Goal: Task Accomplishment & Management: Manage account settings

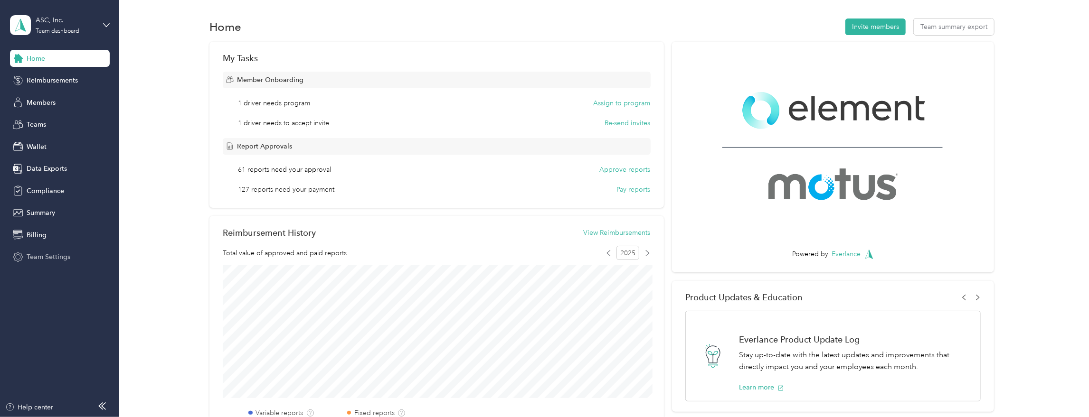
click at [55, 258] on span "Team Settings" at bounding box center [49, 257] width 44 height 10
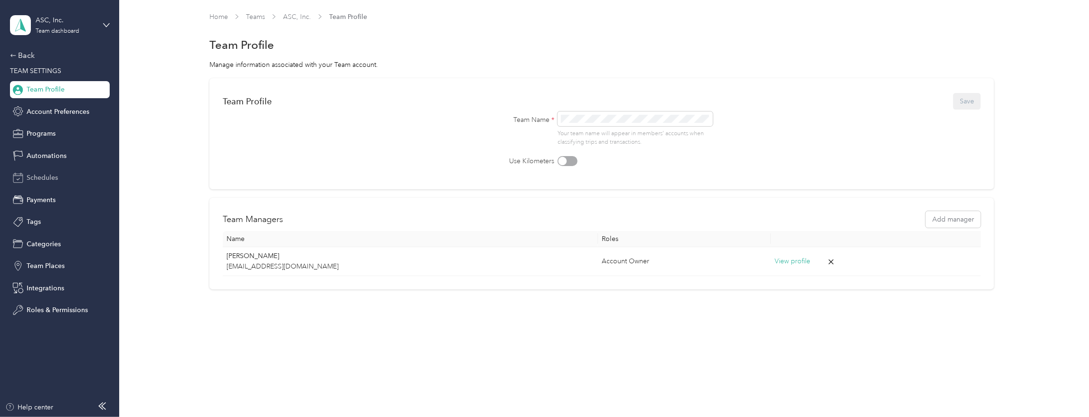
click at [41, 179] on span "Schedules" at bounding box center [42, 178] width 31 height 10
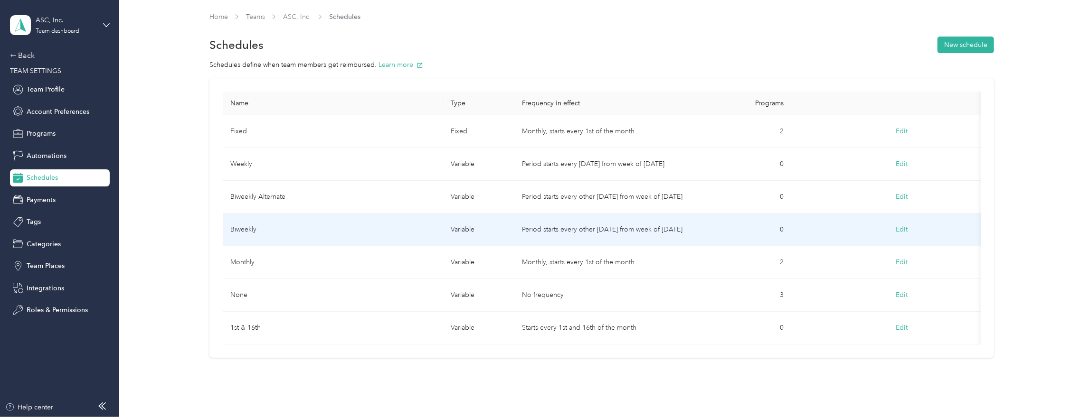
click at [264, 228] on td "Biweekly" at bounding box center [333, 230] width 220 height 33
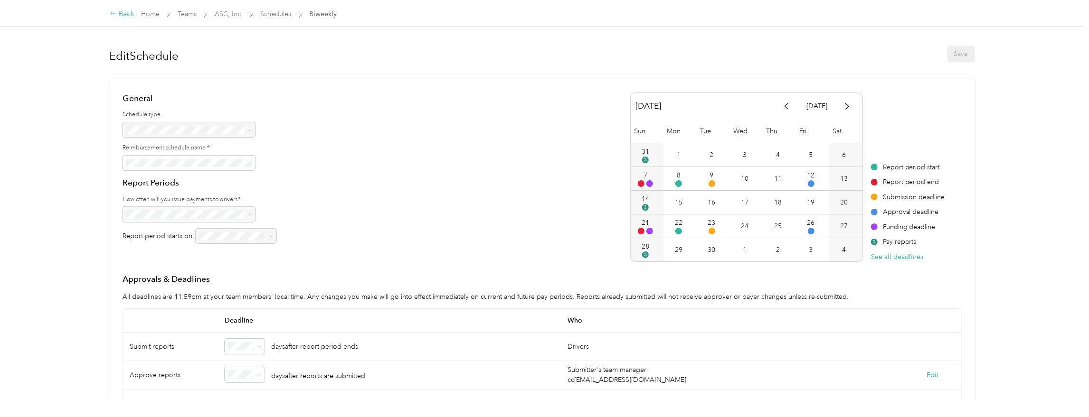
click at [119, 11] on div "Back" at bounding box center [122, 14] width 25 height 11
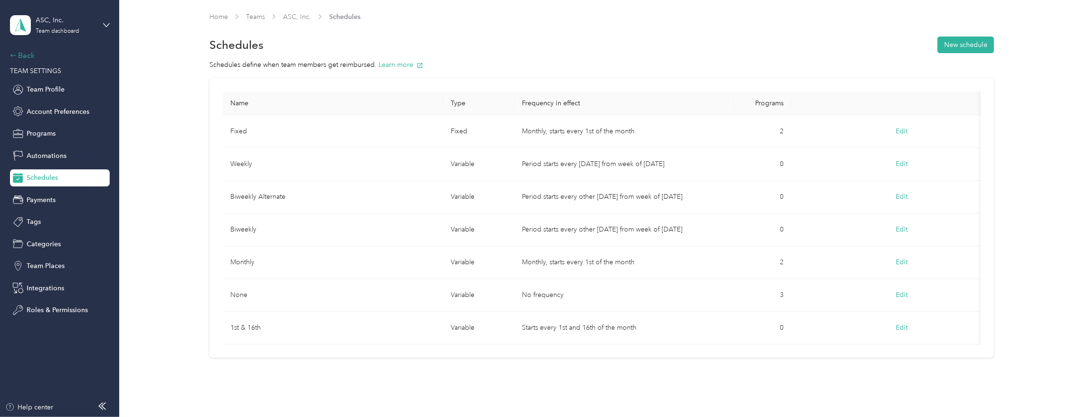
click at [23, 53] on div "Back" at bounding box center [57, 55] width 95 height 11
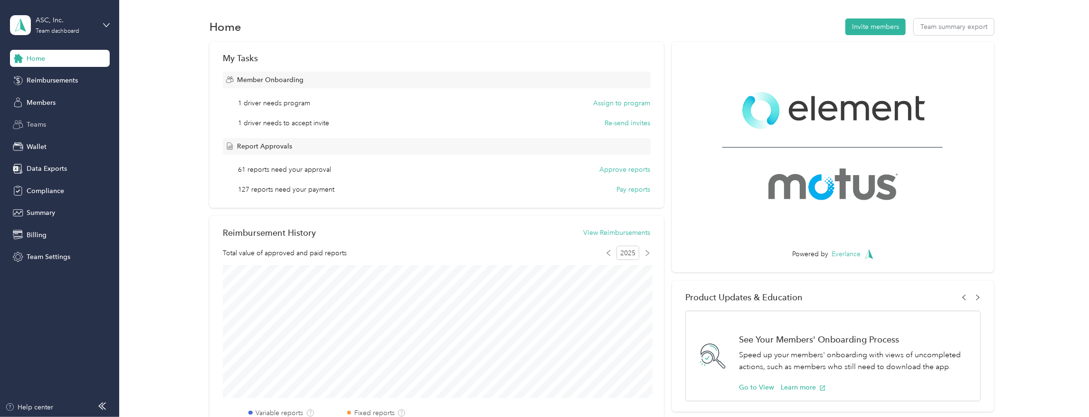
click at [38, 122] on span "Teams" at bounding box center [36, 125] width 19 height 10
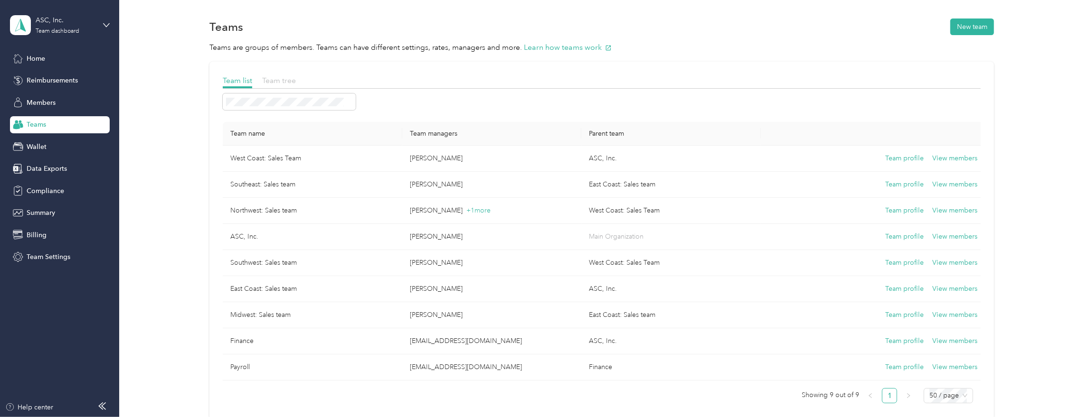
click at [289, 80] on span "Team tree" at bounding box center [279, 80] width 34 height 9
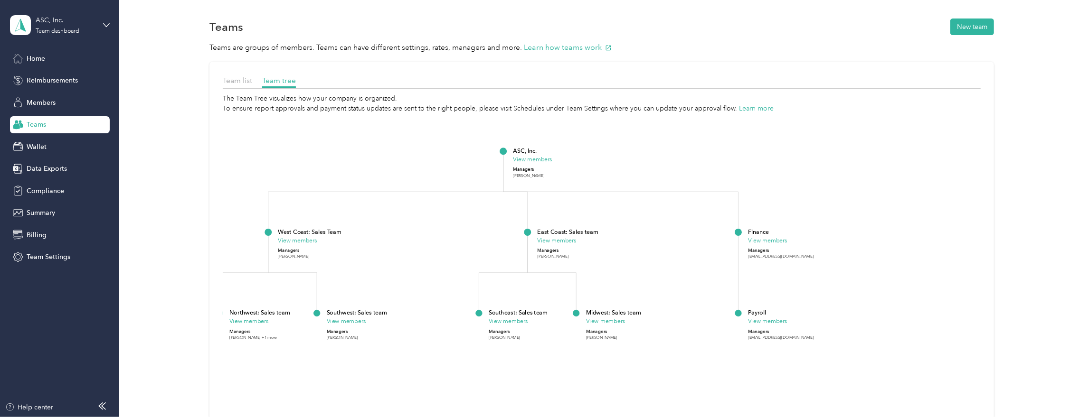
drag, startPoint x: 303, startPoint y: 182, endPoint x: 396, endPoint y: 166, distance: 94.4
click at [396, 166] on icon "ASC, Inc. View members Managers [PERSON_NAME] [GEOGRAPHIC_DATA]: Sales Team Vie…" at bounding box center [602, 301] width 758 height 376
click at [52, 252] on span "Team Settings" at bounding box center [49, 257] width 44 height 10
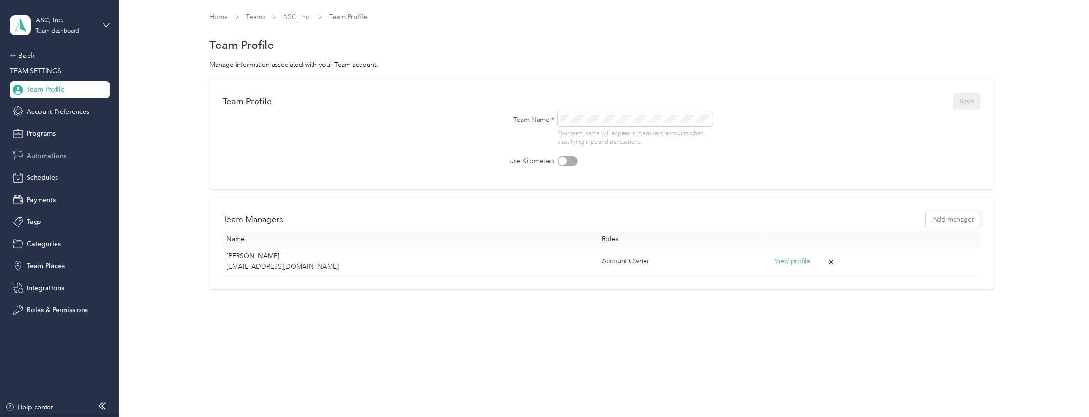
click at [43, 154] on span "Automations" at bounding box center [47, 156] width 40 height 10
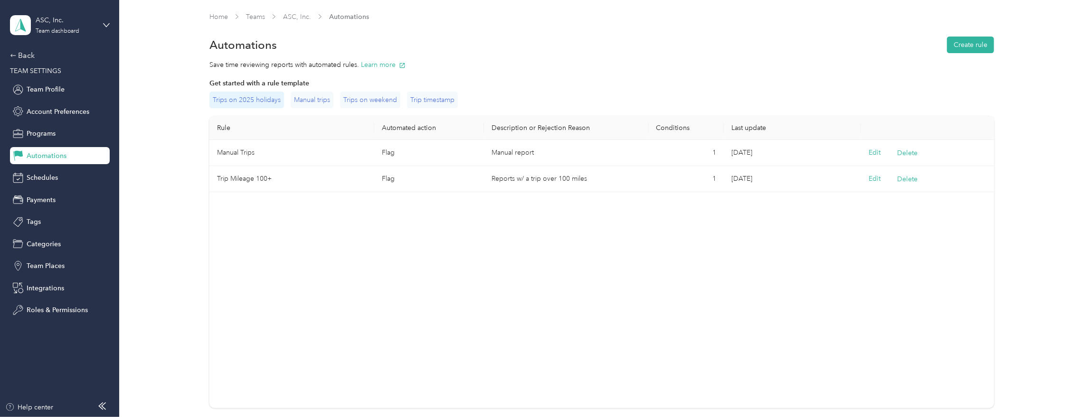
click at [267, 98] on div "Trips on 2025 holidays" at bounding box center [246, 100] width 75 height 17
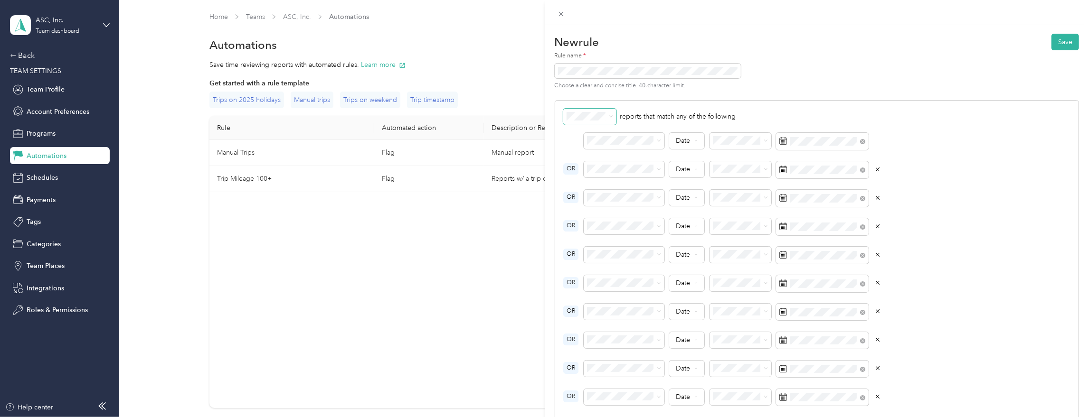
click at [607, 117] on span at bounding box center [609, 116] width 8 height 7
click at [612, 118] on icon at bounding box center [611, 116] width 4 height 4
click at [559, 14] on icon at bounding box center [561, 14] width 8 height 8
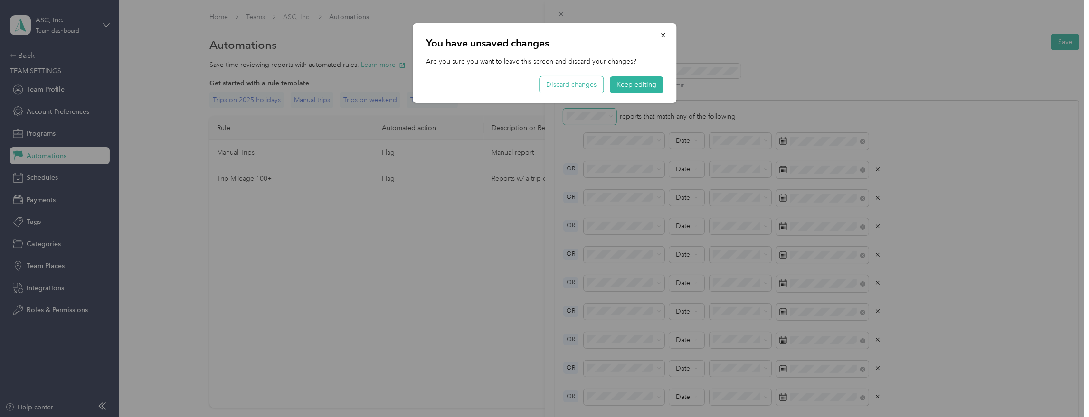
click at [570, 84] on button "Discard changes" at bounding box center [571, 84] width 64 height 17
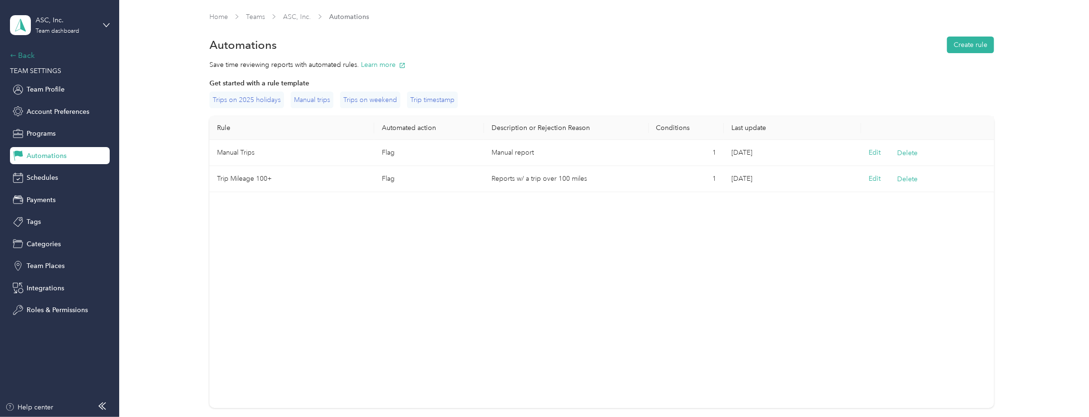
click at [22, 57] on div "Back" at bounding box center [57, 55] width 95 height 11
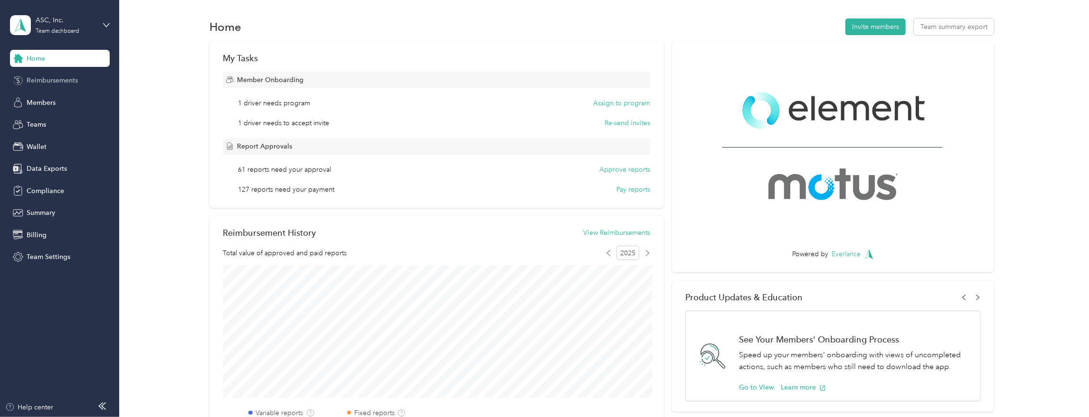
click at [40, 80] on span "Reimbursements" at bounding box center [52, 80] width 51 height 10
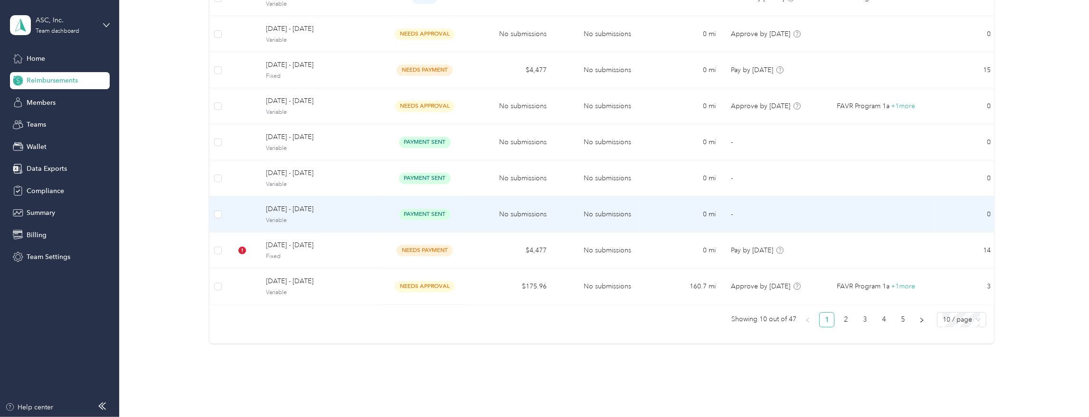
scroll to position [216, 0]
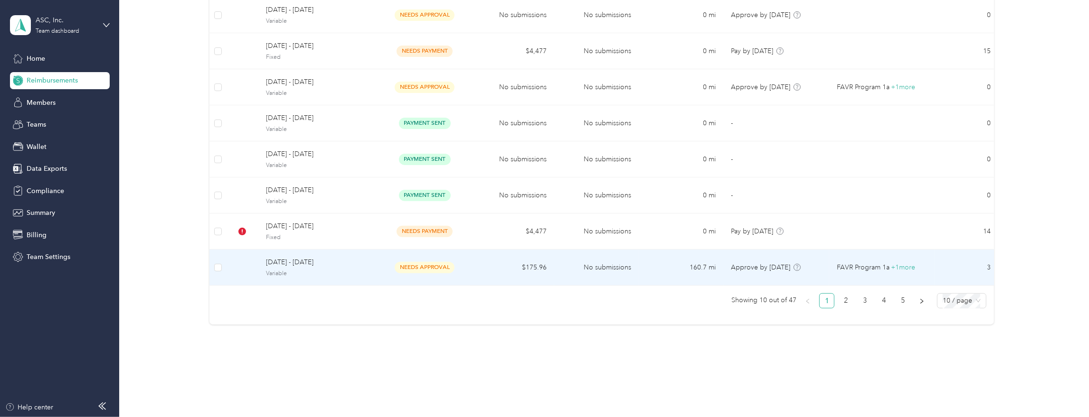
click at [367, 270] on span "Variable" at bounding box center [319, 274] width 106 height 9
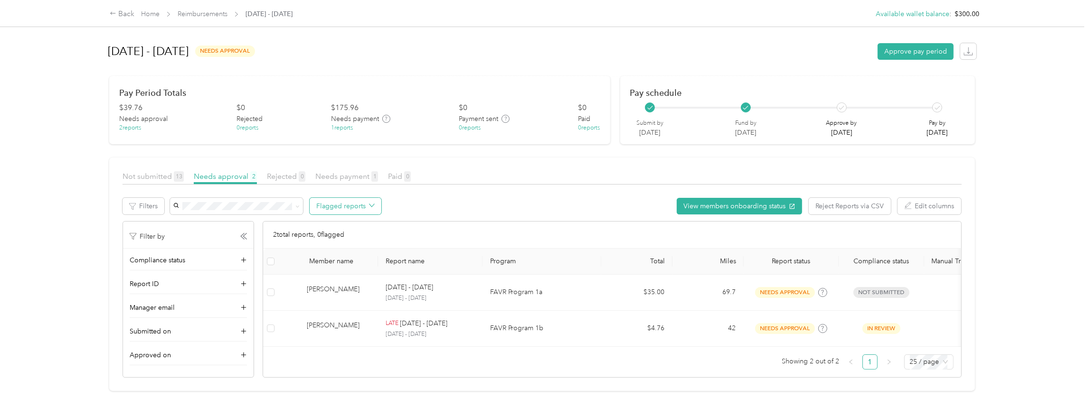
click at [344, 208] on button "Flagged reports" at bounding box center [346, 206] width 72 height 17
click at [335, 223] on span "All flagged reports" at bounding box center [353, 224] width 58 height 10
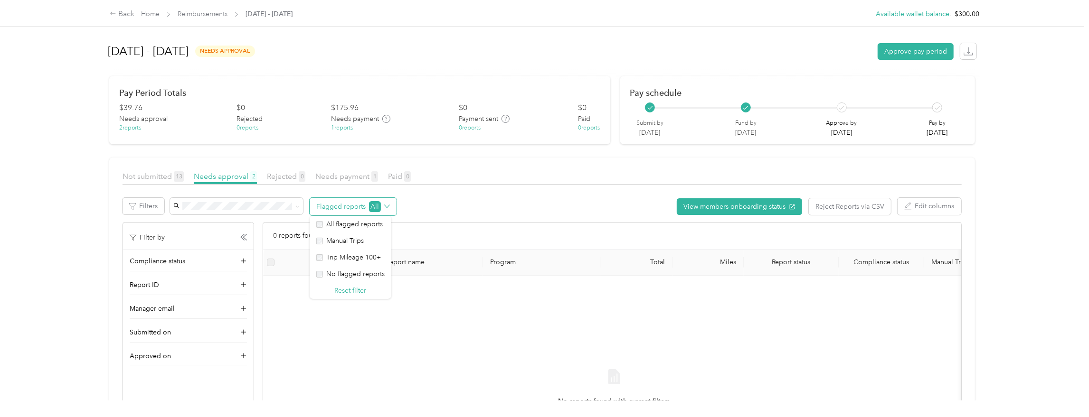
click at [384, 204] on icon "button" at bounding box center [387, 207] width 6 height 6
click at [334, 205] on button "Flagged reports All" at bounding box center [353, 207] width 87 height 18
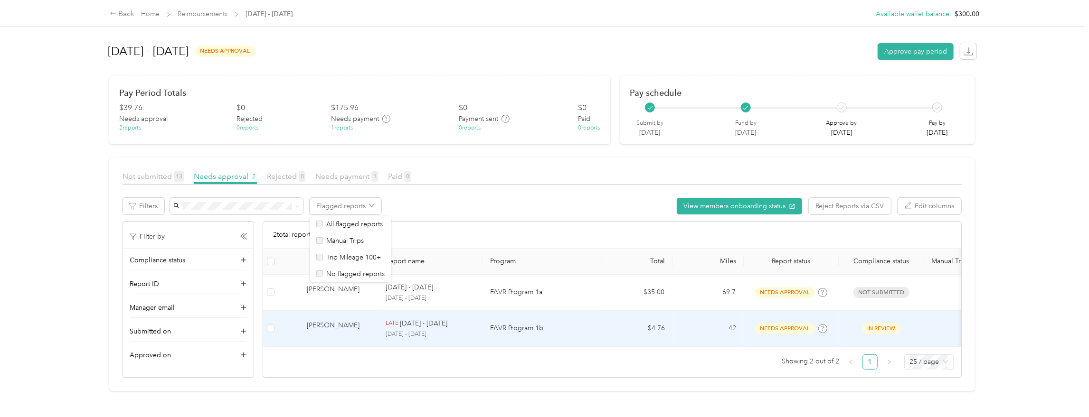
click at [363, 326] on div "[PERSON_NAME]" at bounding box center [339, 328] width 64 height 17
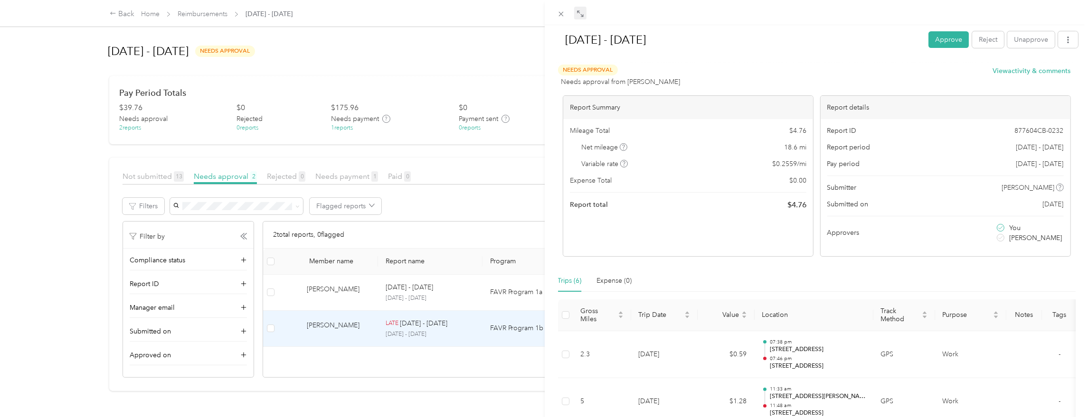
click at [578, 15] on icon at bounding box center [580, 14] width 8 height 8
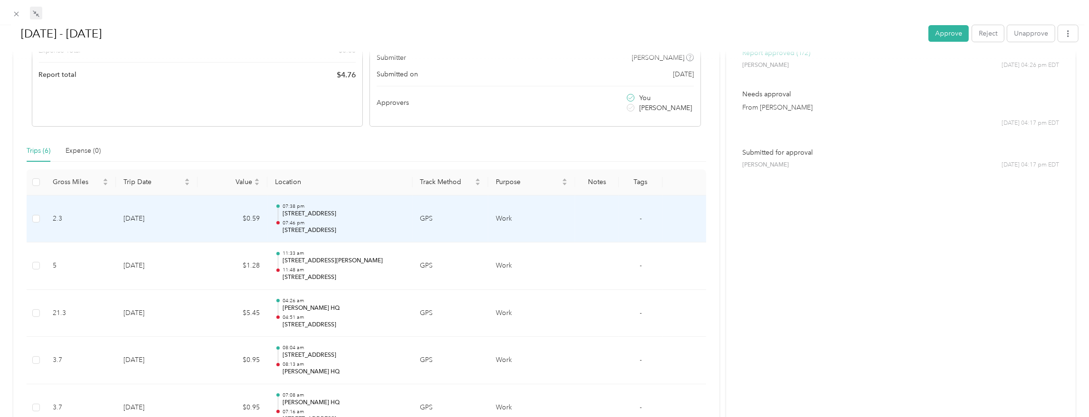
scroll to position [143, 0]
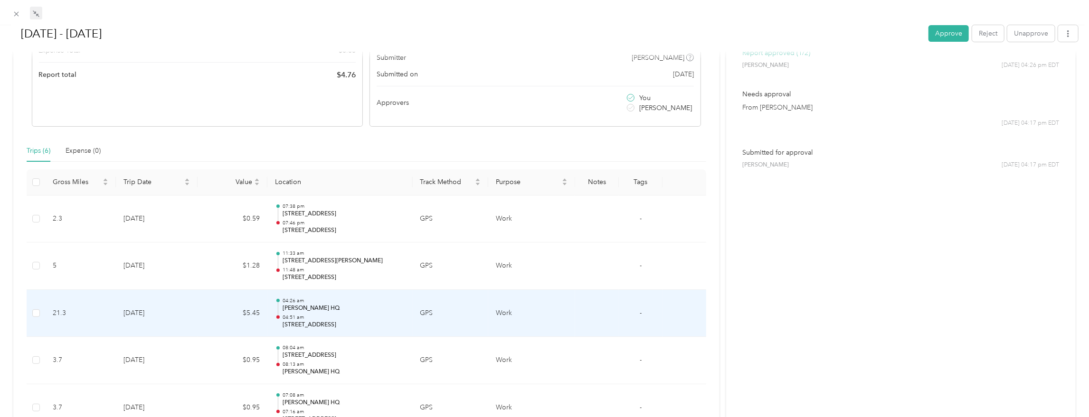
click at [194, 306] on td "[DATE]" at bounding box center [156, 313] width 81 height 47
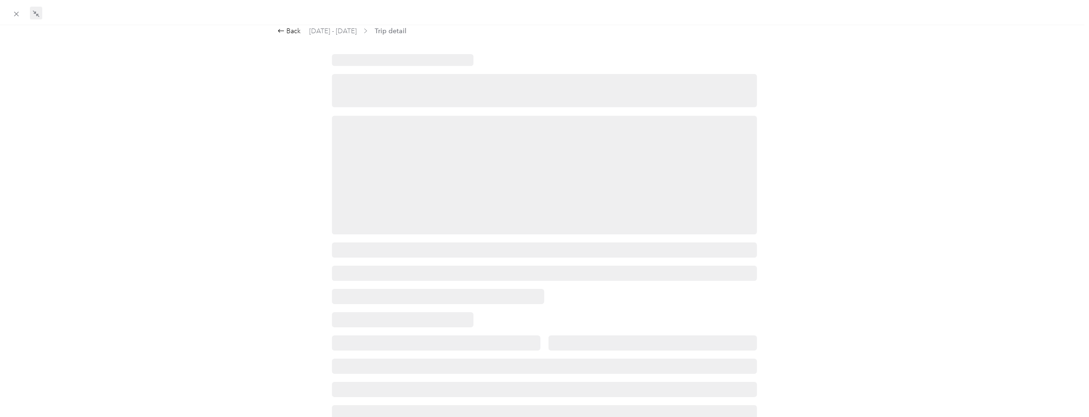
scroll to position [0, 0]
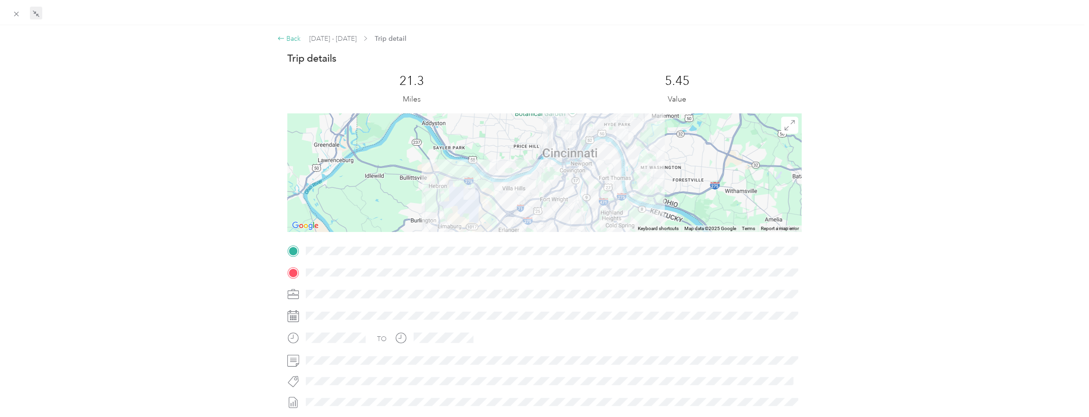
click at [287, 39] on div "Back" at bounding box center [289, 39] width 24 height 10
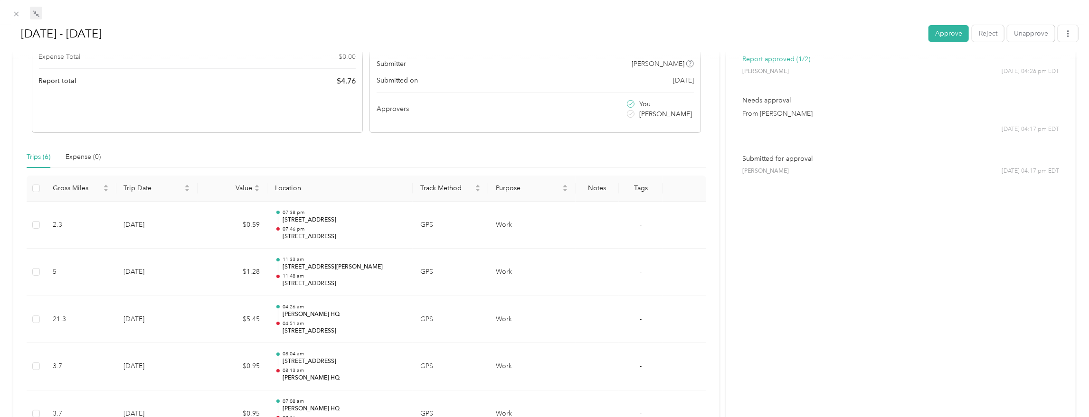
scroll to position [138, 0]
click at [16, 17] on icon at bounding box center [16, 14] width 8 height 8
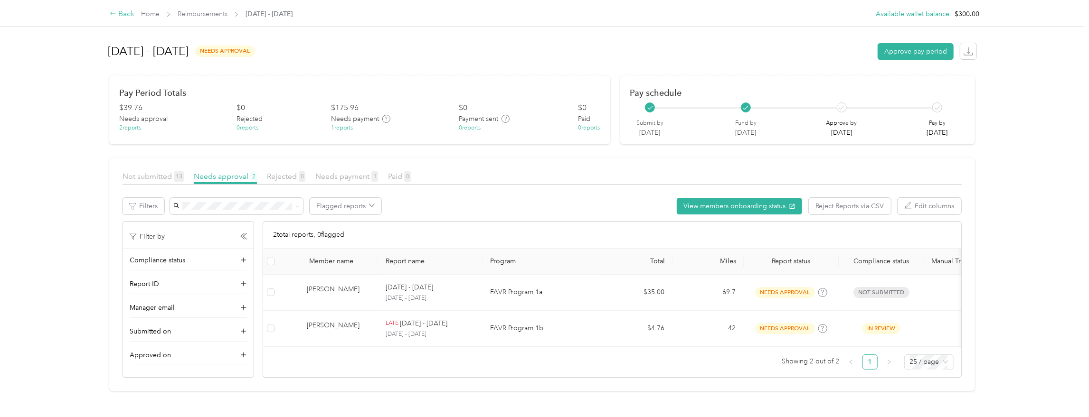
click at [119, 14] on div "Back" at bounding box center [122, 14] width 25 height 11
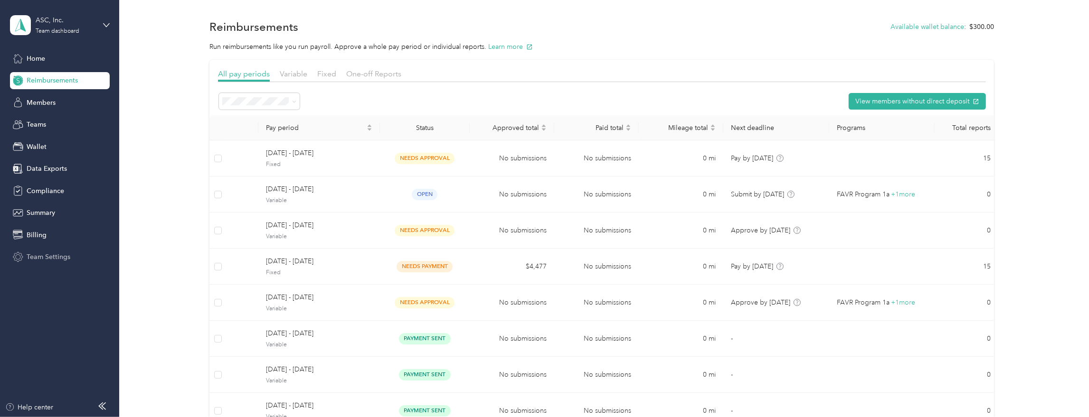
click at [47, 254] on span "Team Settings" at bounding box center [49, 257] width 44 height 10
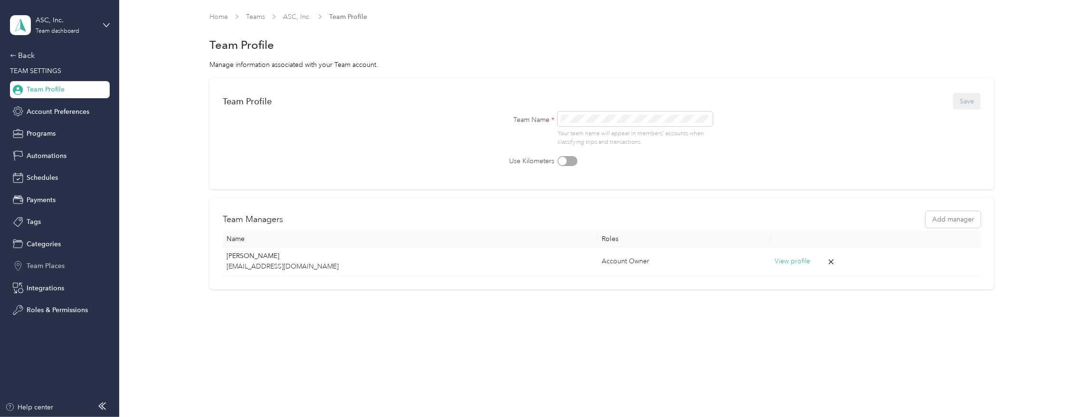
click at [41, 266] on span "Team Places" at bounding box center [46, 266] width 38 height 10
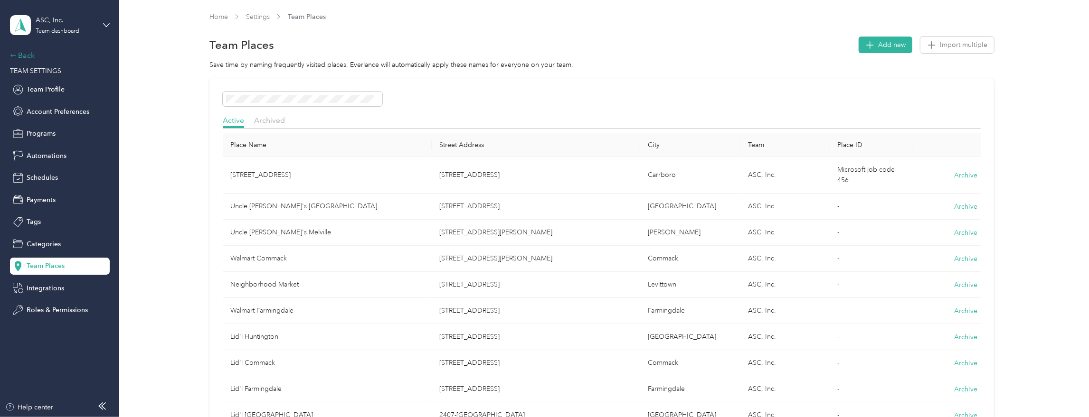
click at [30, 54] on div "Back" at bounding box center [57, 55] width 95 height 11
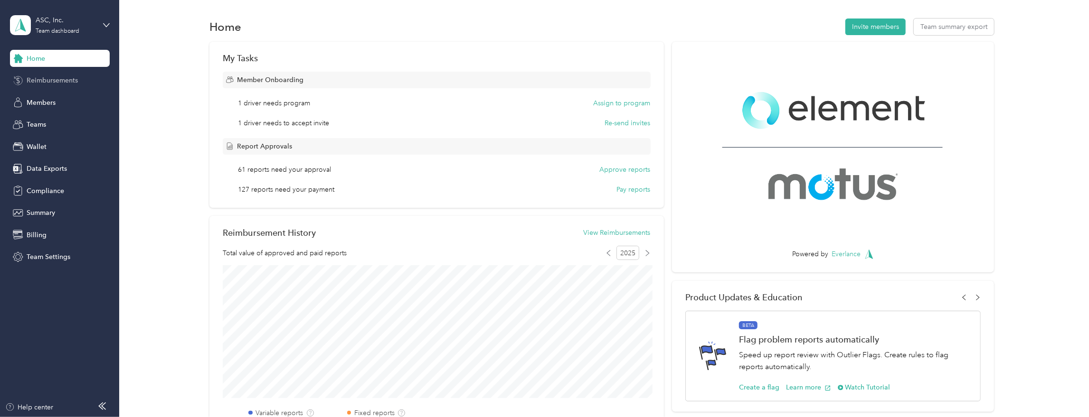
click at [38, 79] on span "Reimbursements" at bounding box center [52, 80] width 51 height 10
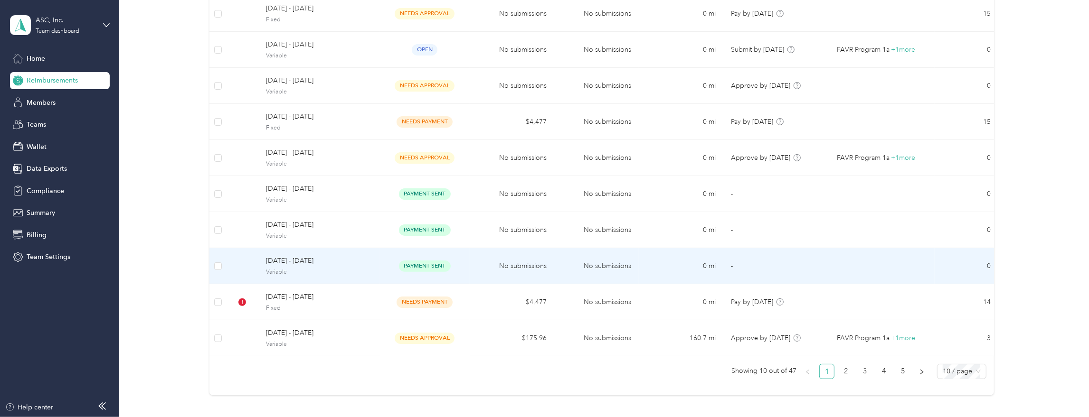
scroll to position [147, 0]
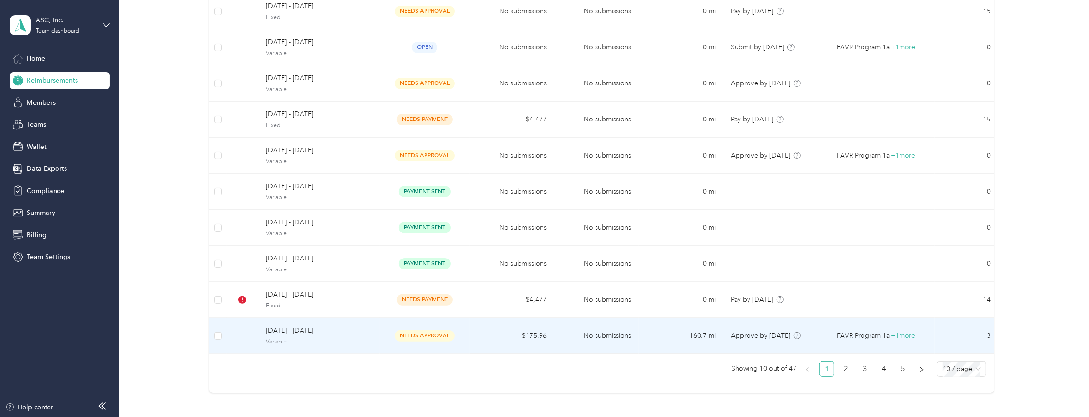
click at [343, 322] on td "[DATE] - [DATE] Variable" at bounding box center [319, 336] width 122 height 36
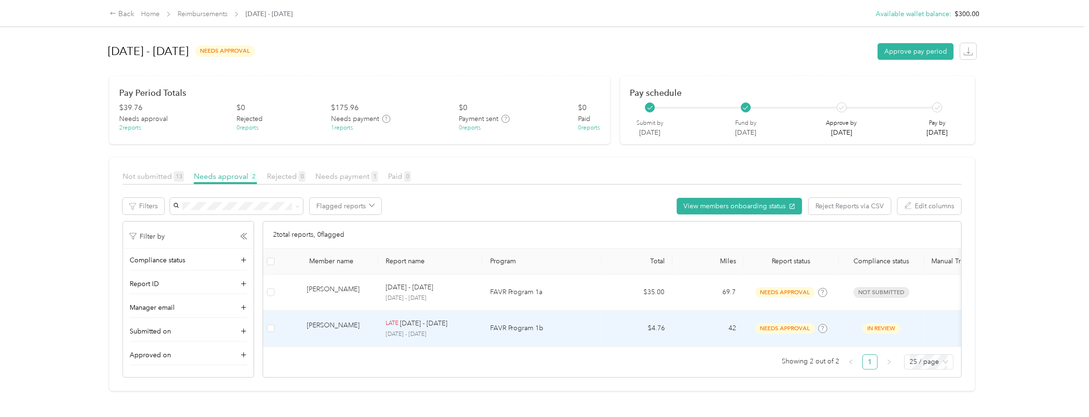
click at [361, 328] on div "[PERSON_NAME]" at bounding box center [339, 328] width 64 height 17
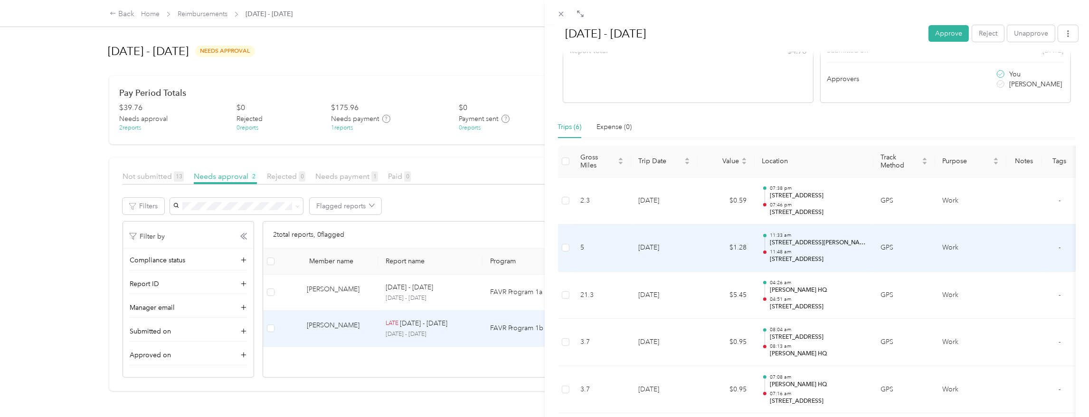
scroll to position [155, 0]
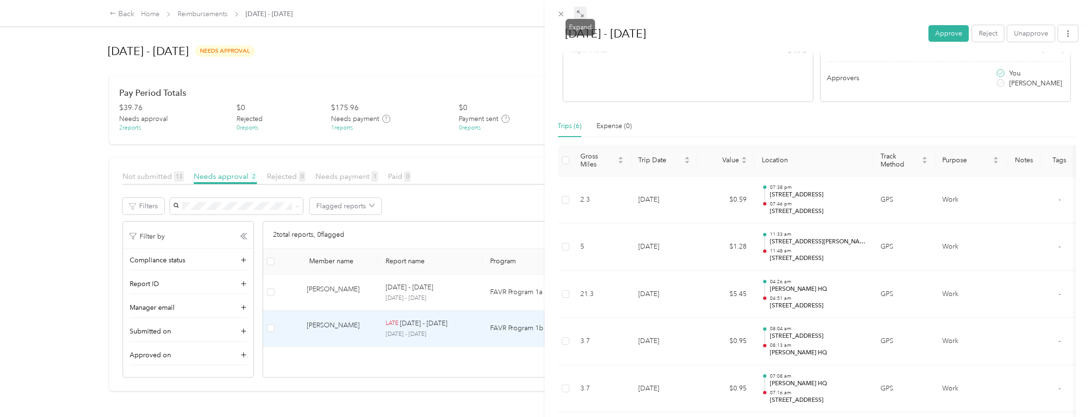
click at [578, 18] on icon at bounding box center [580, 14] width 8 height 8
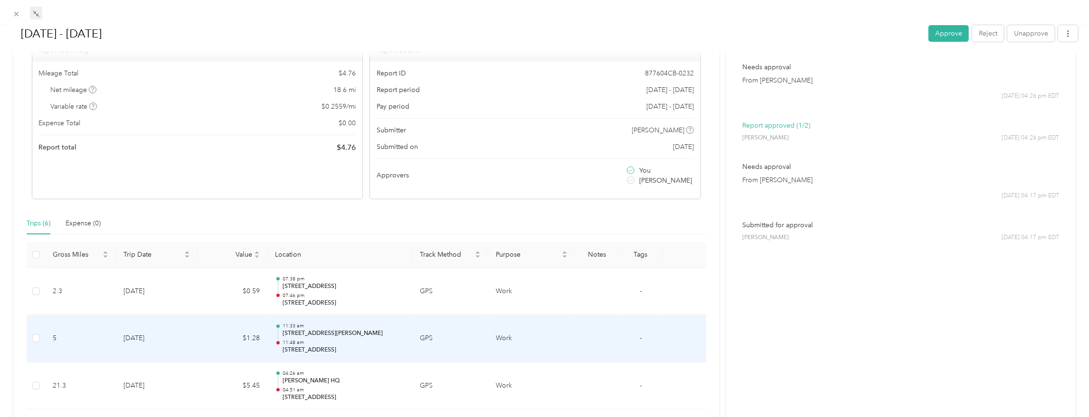
scroll to position [0, 0]
